Goal: Task Accomplishment & Management: Manage account settings

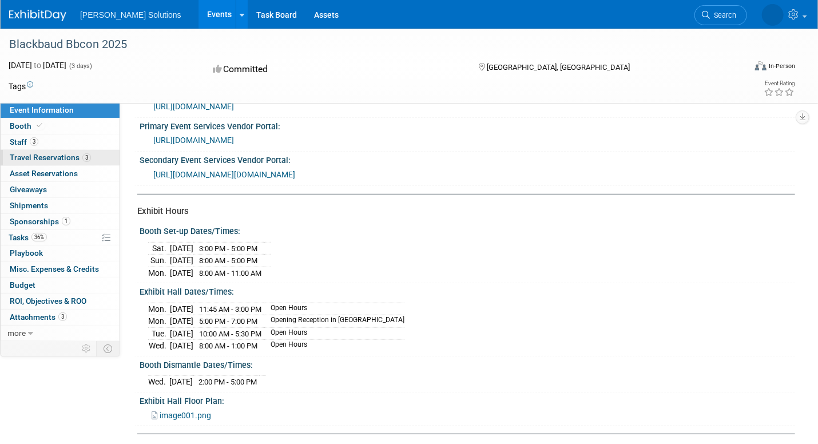
click at [55, 156] on span "Travel Reservations 3" at bounding box center [50, 157] width 81 height 9
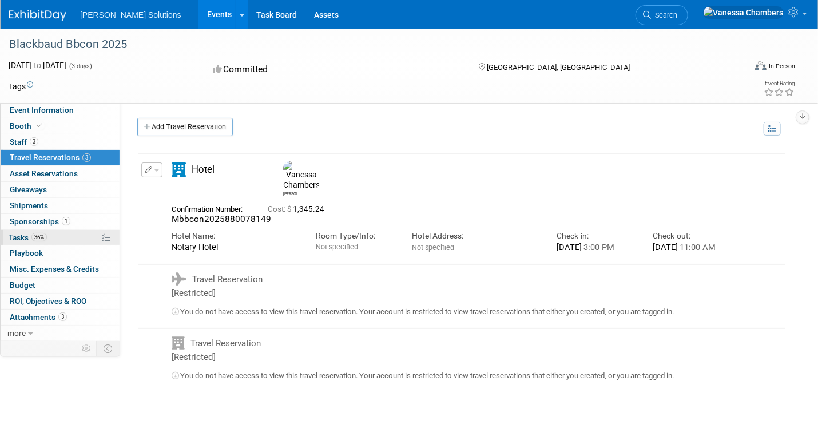
click at [50, 233] on link "36% Tasks 36%" at bounding box center [60, 237] width 119 height 15
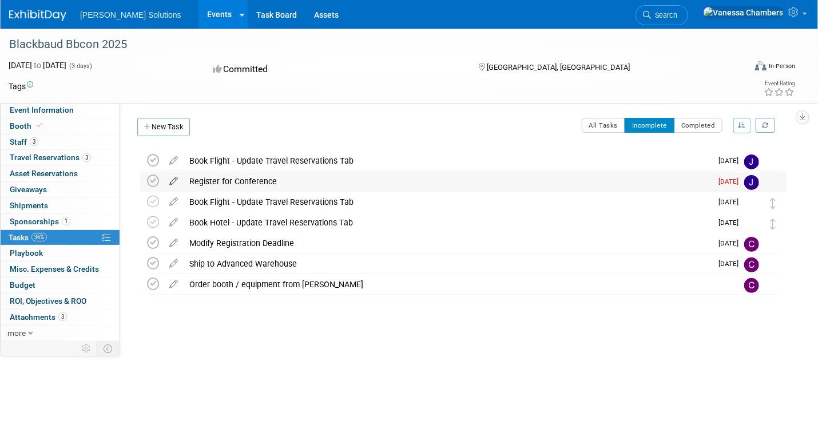
click at [175, 179] on icon at bounding box center [174, 179] width 20 height 14
click at [175, 200] on icon at bounding box center [174, 199] width 20 height 14
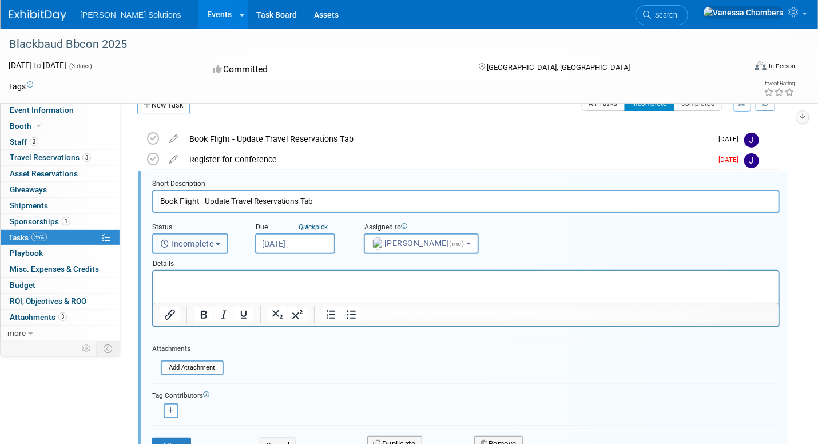
click at [213, 247] on button "Incomplete" at bounding box center [190, 243] width 76 height 21
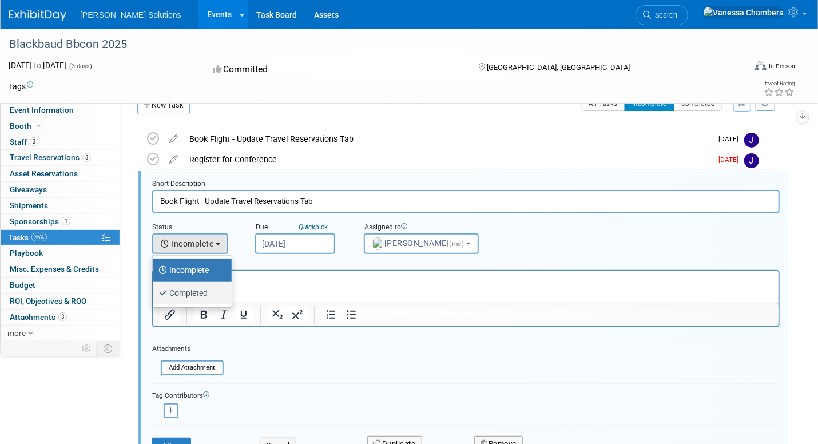
click at [194, 290] on label "Completed" at bounding box center [189, 293] width 62 height 18
click at [154, 290] on input "Completed" at bounding box center [150, 291] width 7 height 7
select select "3"
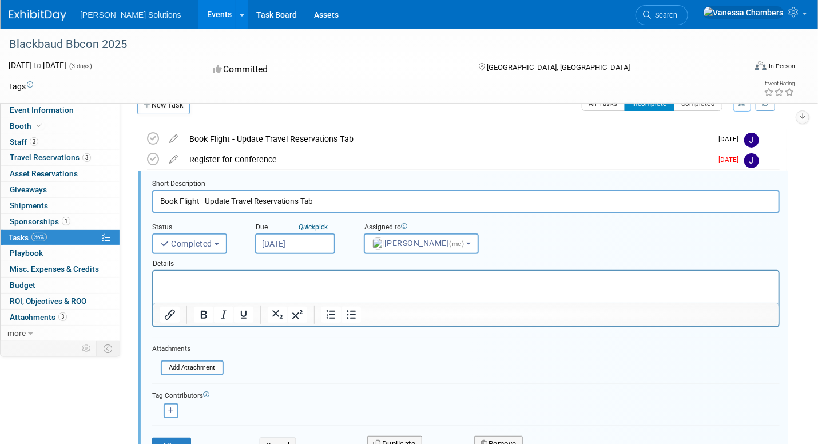
click at [244, 273] on html at bounding box center [465, 278] width 625 height 15
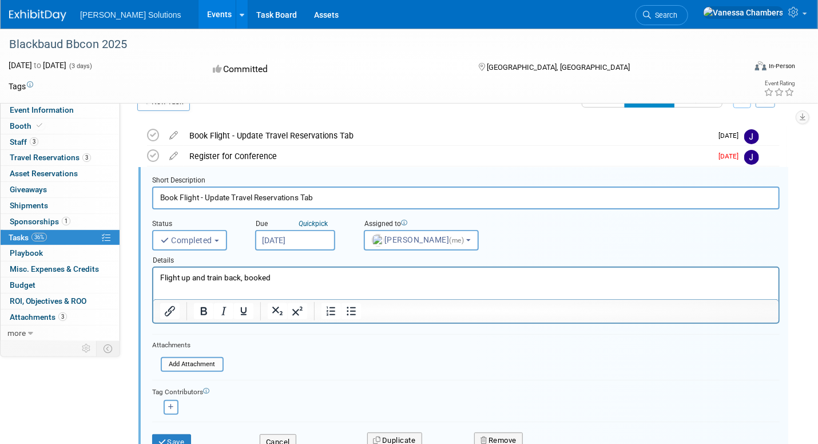
scroll to position [79, 0]
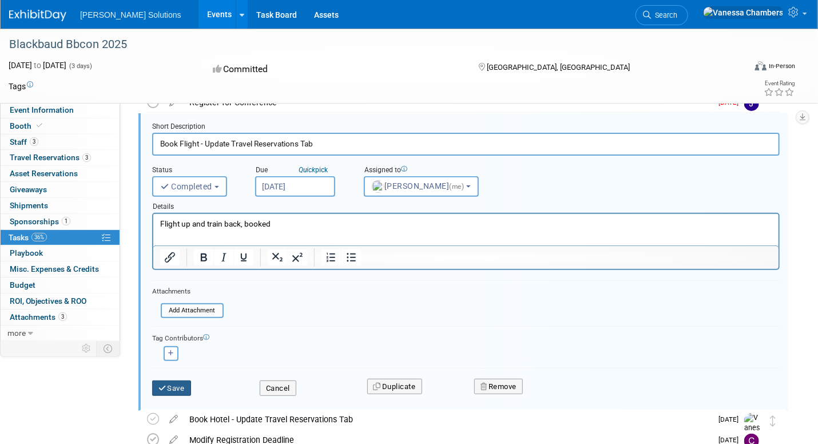
click at [174, 384] on button "Save" at bounding box center [171, 388] width 39 height 16
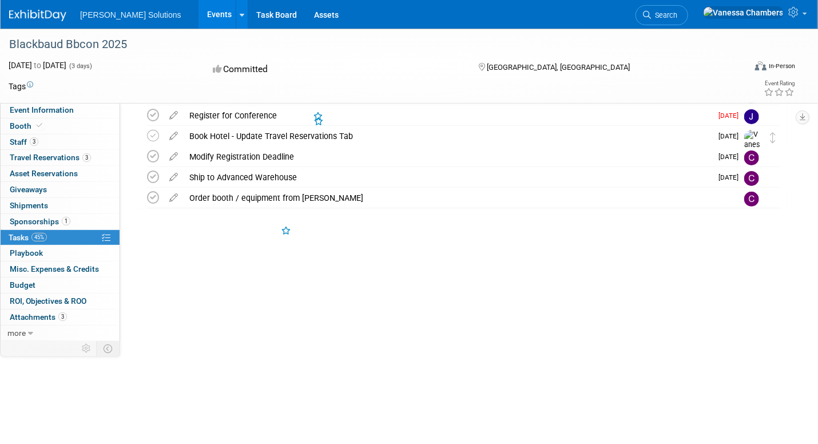
scroll to position [0, 0]
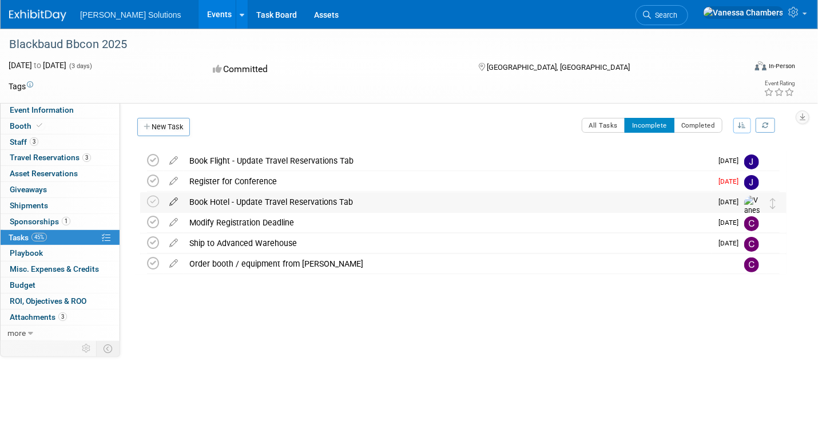
click at [176, 198] on icon at bounding box center [174, 199] width 20 height 14
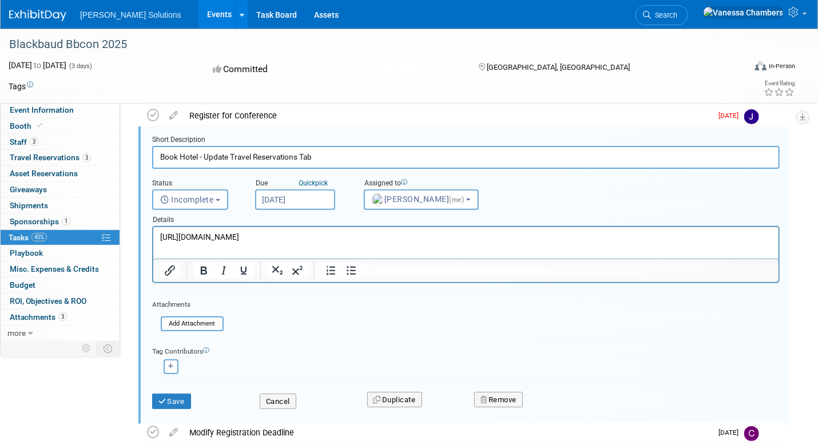
scroll to position [136, 0]
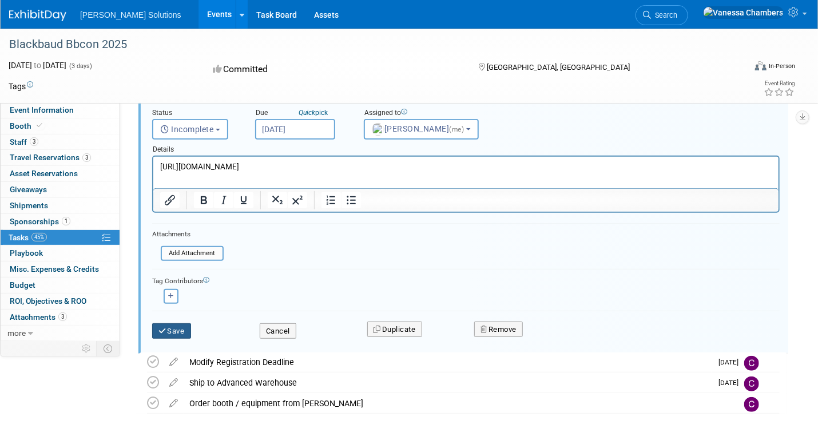
click at [173, 328] on button "Save" at bounding box center [171, 331] width 39 height 16
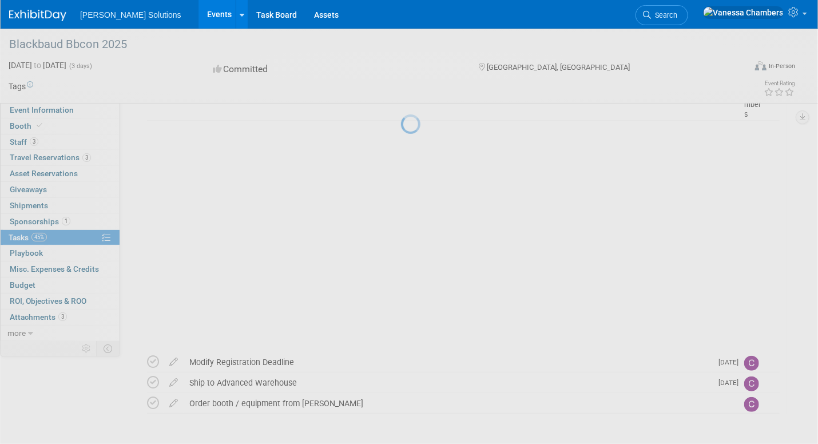
scroll to position [0, 0]
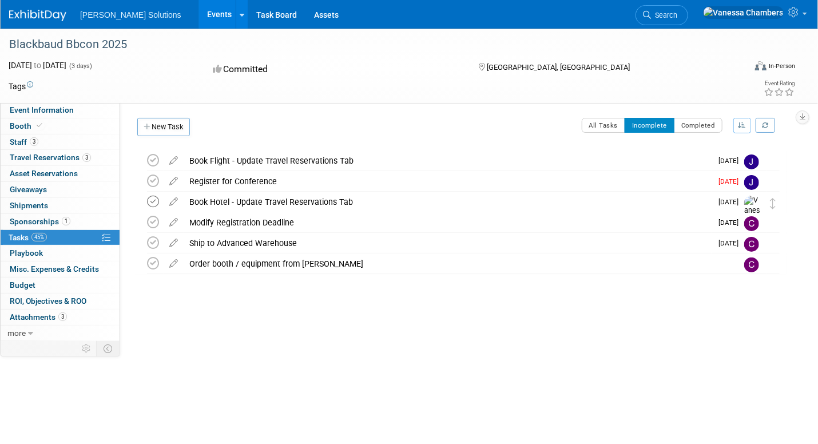
click at [153, 203] on icon at bounding box center [153, 202] width 12 height 12
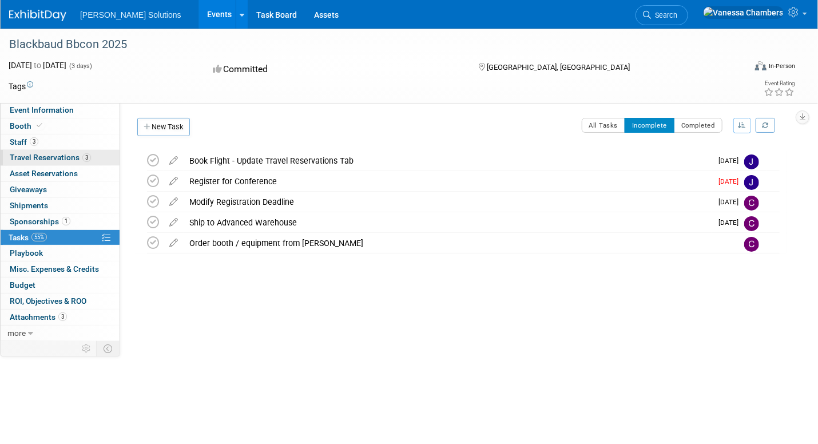
click at [27, 159] on span "Travel Reservations 3" at bounding box center [50, 157] width 81 height 9
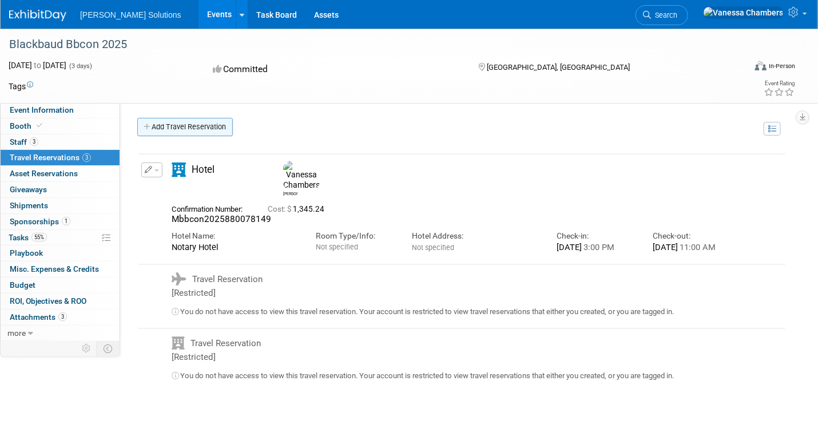
click at [185, 128] on link "Add Travel Reservation" at bounding box center [185, 127] width 96 height 18
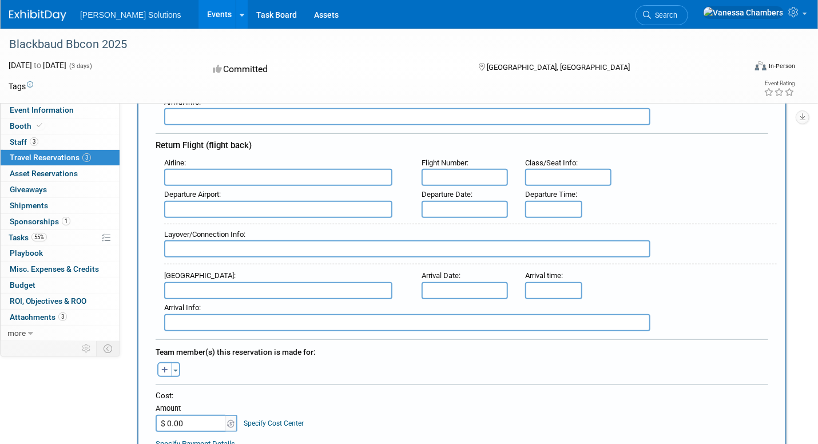
scroll to position [400, 0]
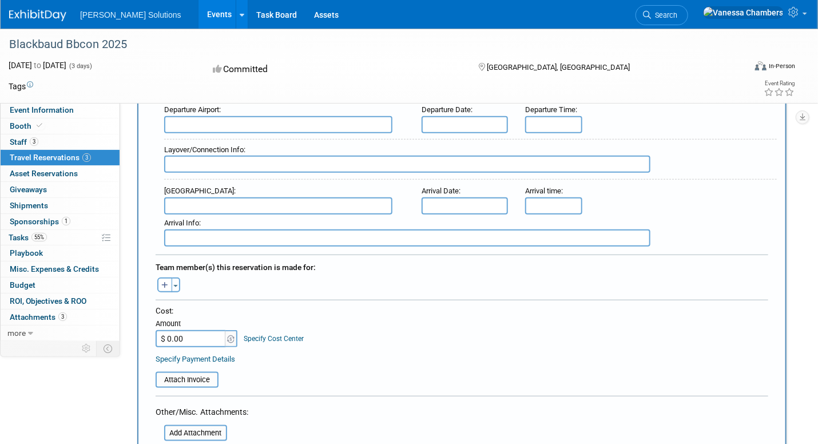
click at [190, 331] on input "$ 0.00" at bounding box center [191, 338] width 71 height 17
type input "$ 360.00"
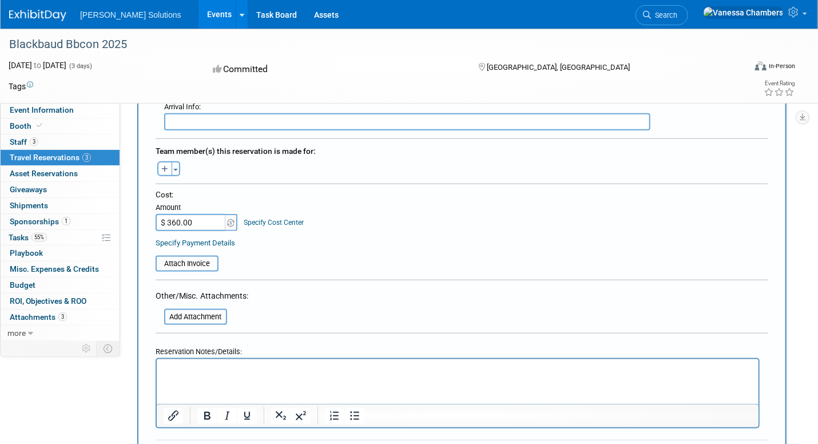
scroll to position [572, 0]
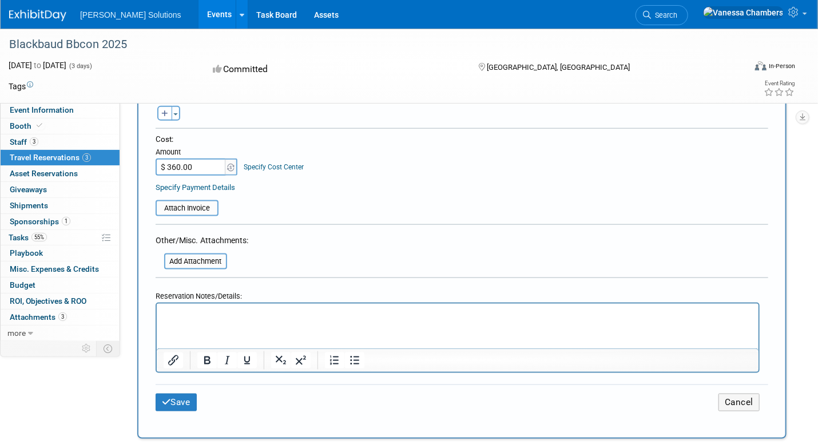
click at [256, 320] on html at bounding box center [457, 311] width 602 height 17
click at [188, 393] on button "Save" at bounding box center [176, 402] width 41 height 18
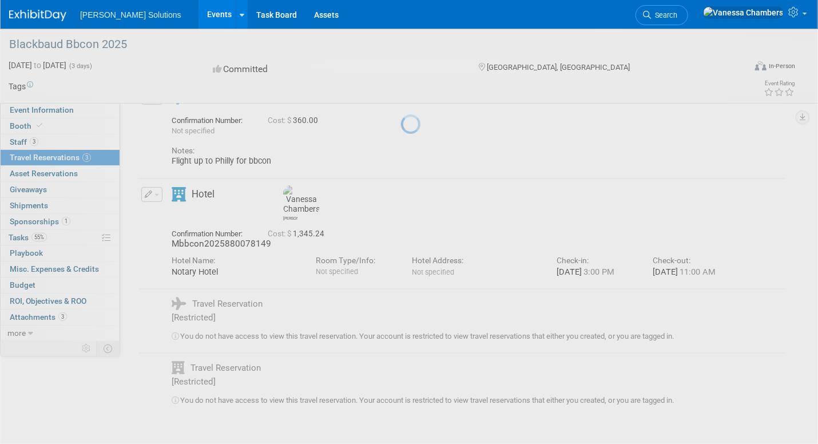
scroll to position [0, 0]
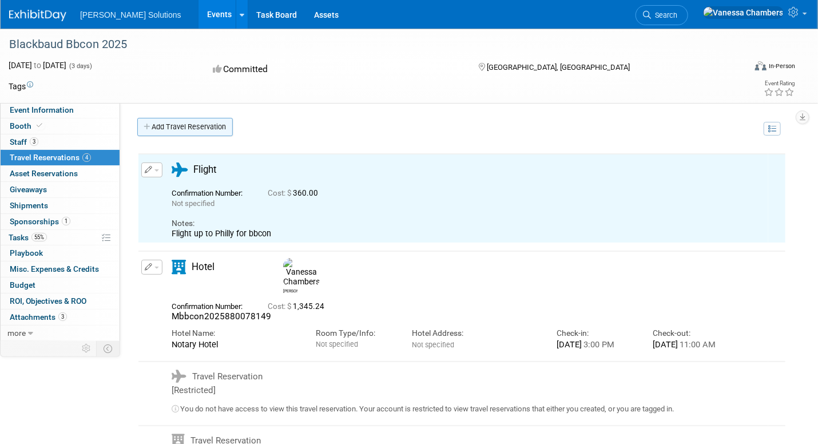
click at [158, 122] on link "Add Travel Reservation" at bounding box center [185, 127] width 96 height 18
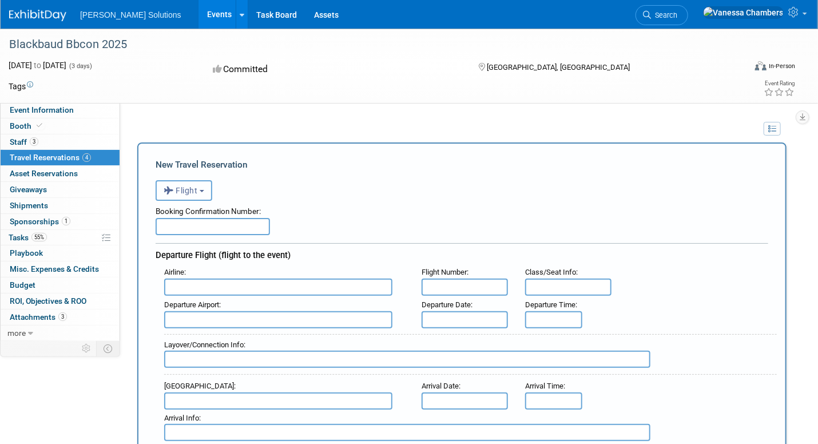
click at [204, 192] on button "Flight" at bounding box center [184, 190] width 57 height 21
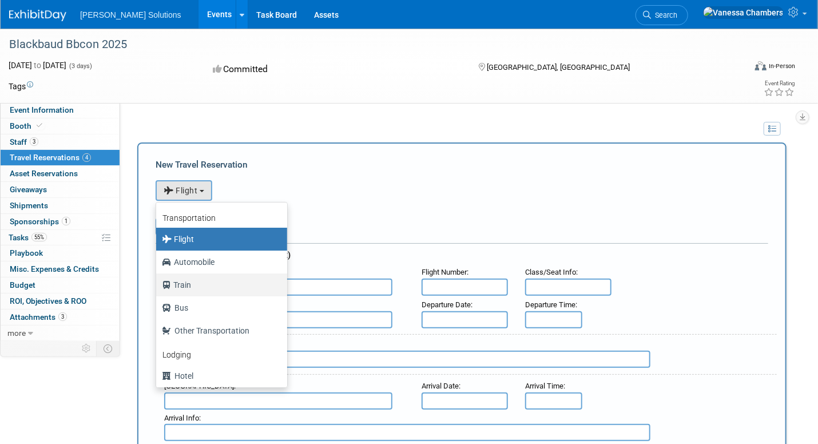
click at [201, 281] on label "Train" at bounding box center [219, 285] width 114 height 18
click at [158, 281] on input "Train" at bounding box center [153, 283] width 7 height 7
select select "2"
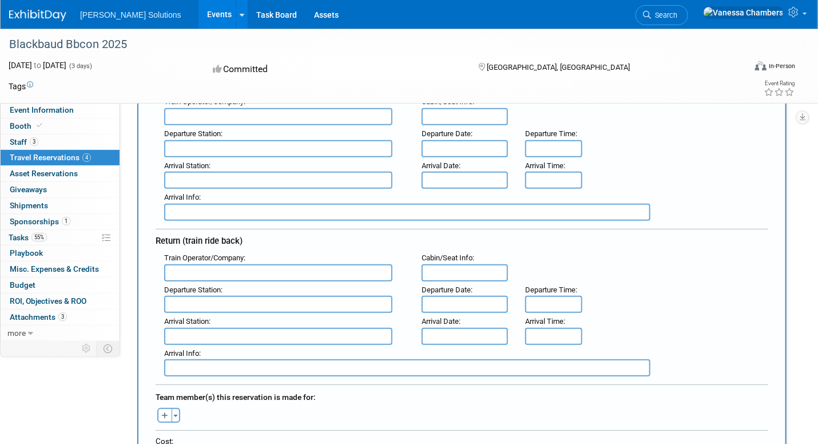
scroll to position [172, 0]
click at [424, 299] on input "text" at bounding box center [465, 303] width 86 height 17
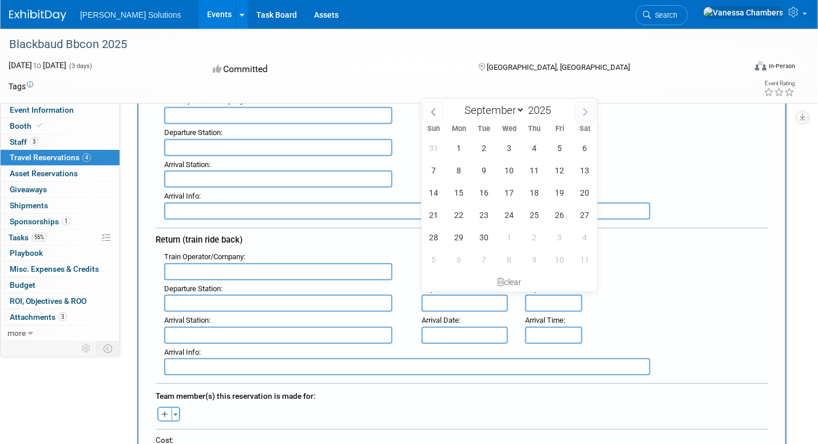
click at [581, 109] on icon at bounding box center [585, 112] width 8 height 8
select select "9"
click at [532, 168] on span "9" at bounding box center [534, 170] width 22 height 22
type input "[DATE]"
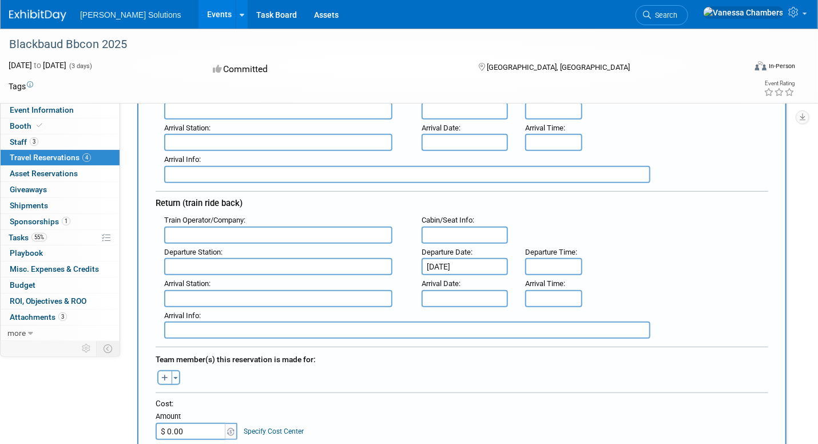
scroll to position [286, 0]
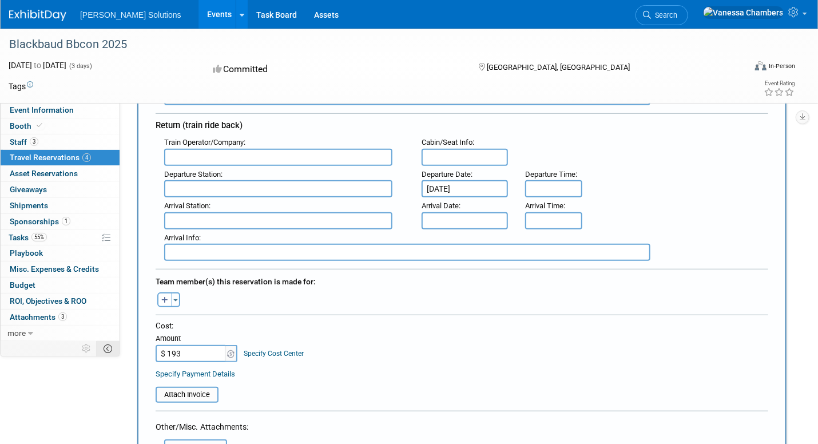
type input "$ 193.00"
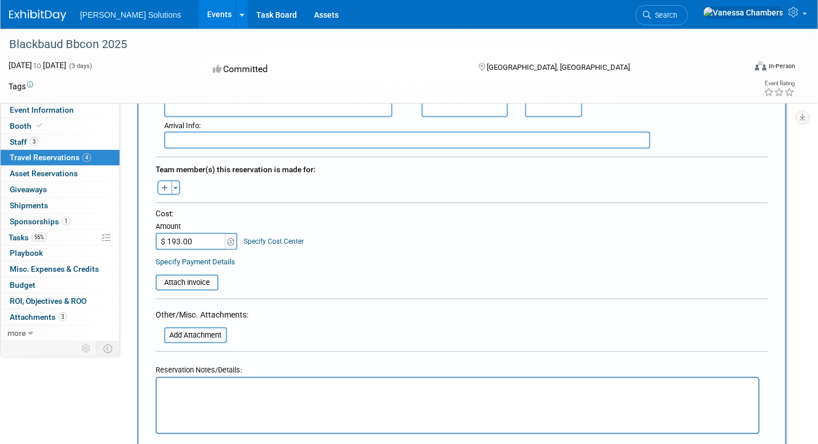
scroll to position [400, 0]
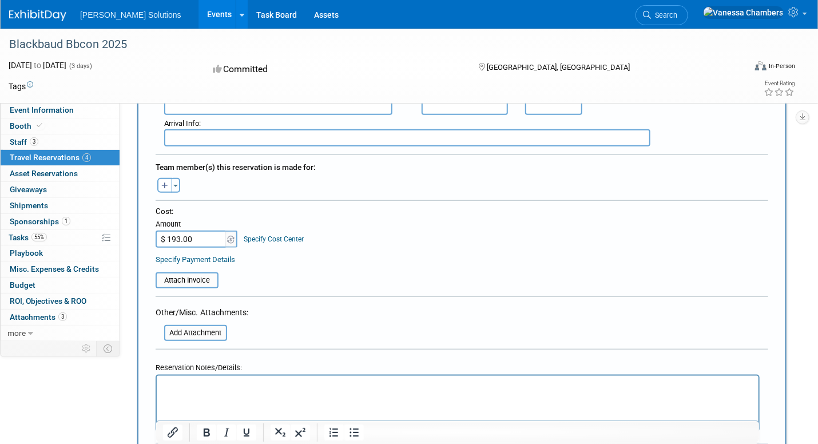
click at [242, 392] on html at bounding box center [457, 383] width 602 height 17
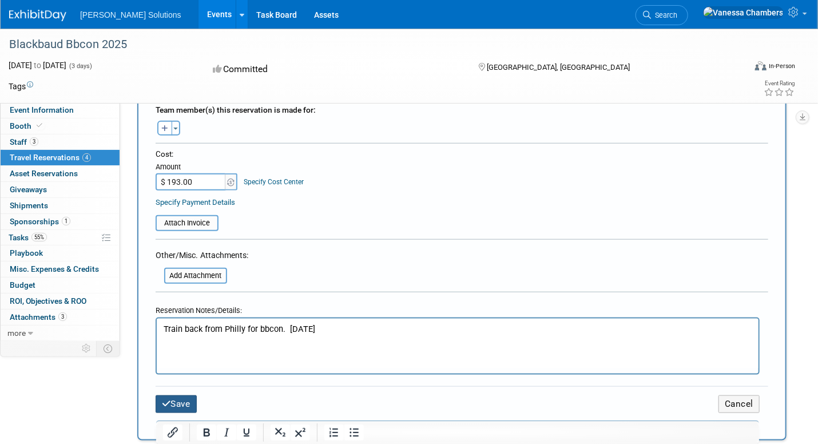
click at [182, 397] on button "Save" at bounding box center [176, 404] width 41 height 18
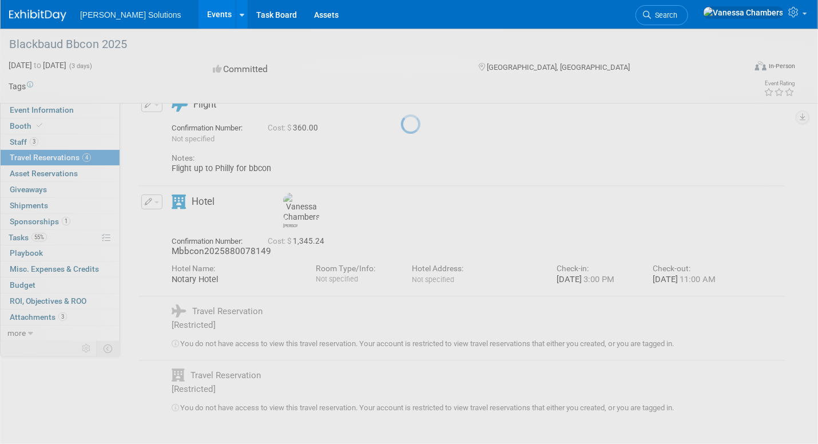
scroll to position [0, 0]
